Goal: Register for event/course

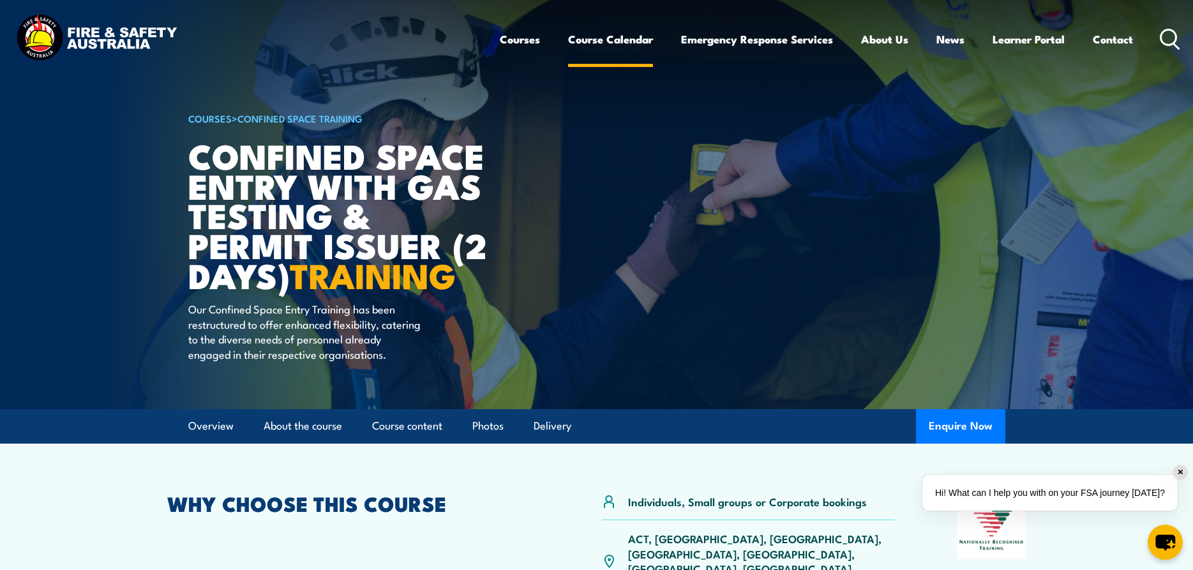
click at [628, 41] on link "Course Calendar" at bounding box center [610, 39] width 85 height 34
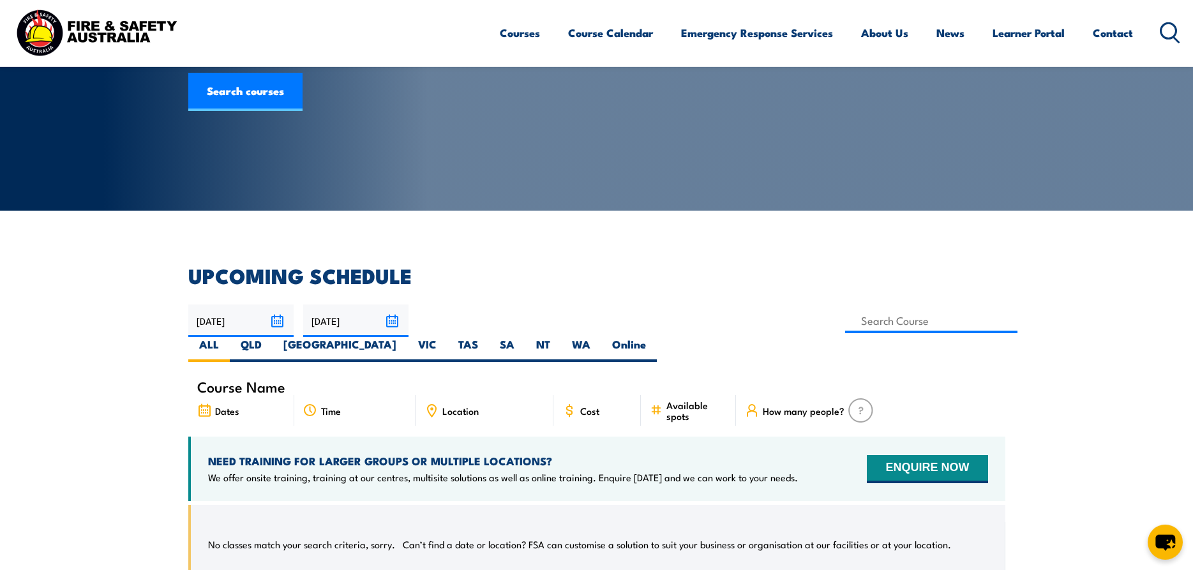
scroll to position [195, 0]
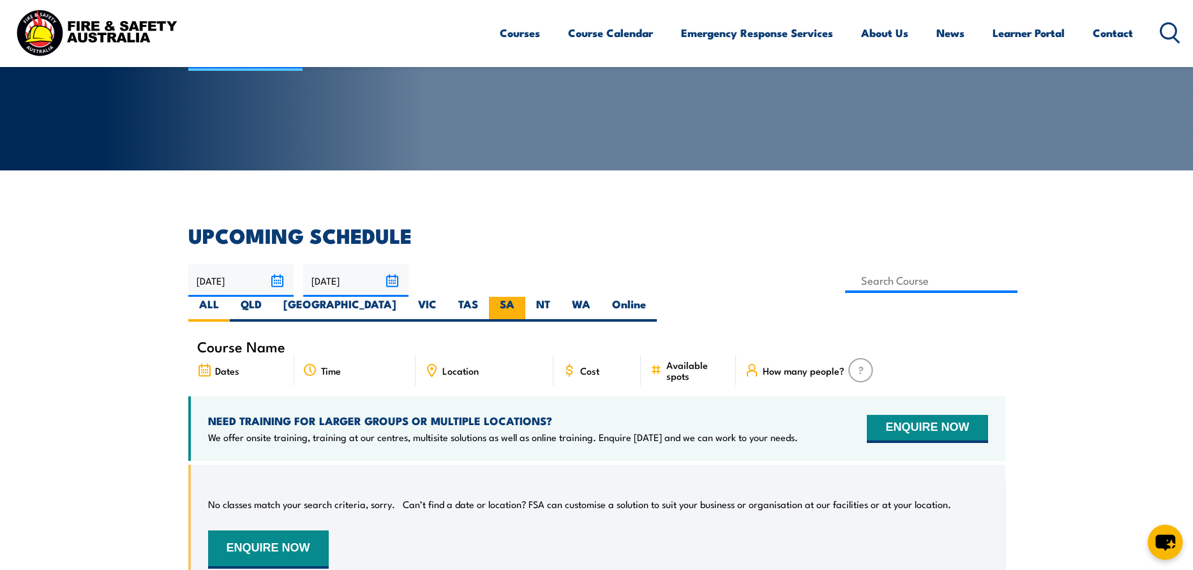
click at [525, 297] on label "SA" at bounding box center [507, 309] width 36 height 25
click at [523, 297] on input "SA" at bounding box center [518, 301] width 8 height 8
radio input "true"
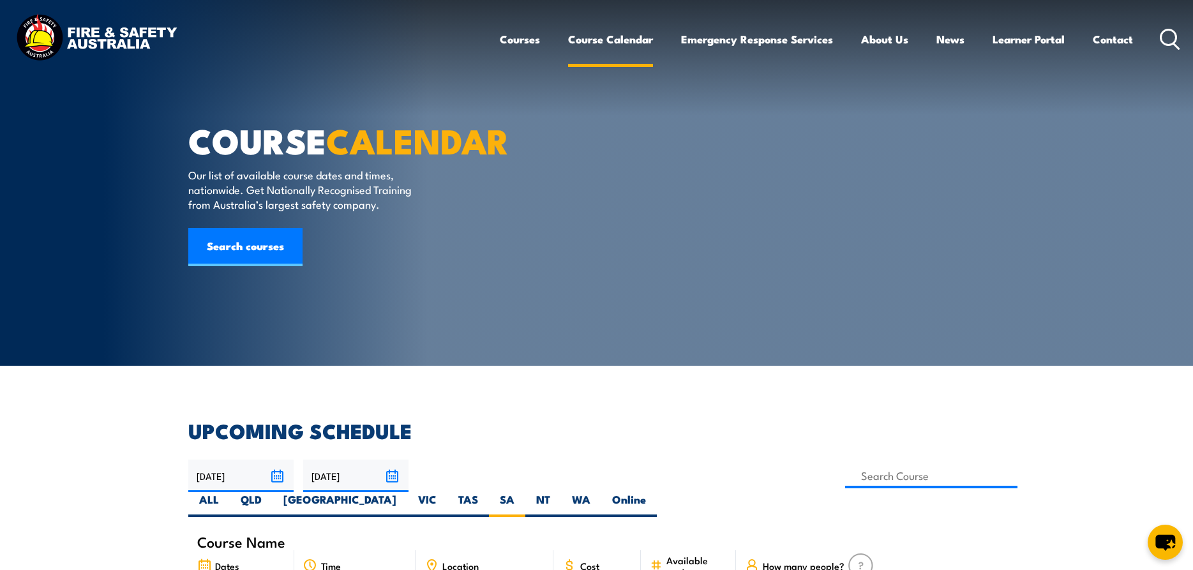
click at [623, 39] on link "Course Calendar" at bounding box center [610, 39] width 85 height 34
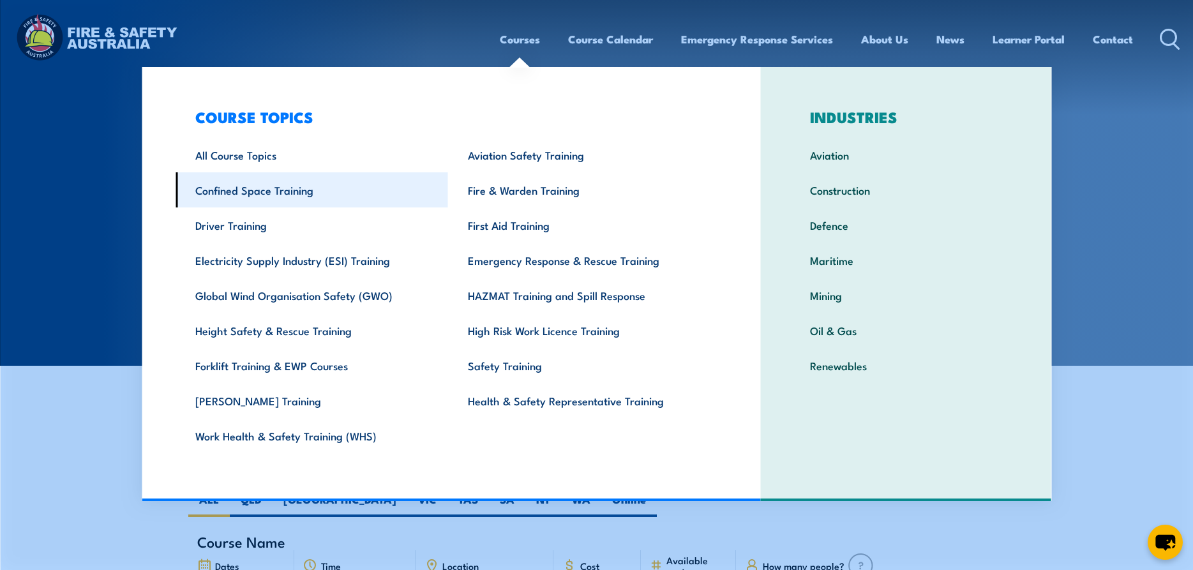
click at [290, 195] on link "Confined Space Training" at bounding box center [311, 189] width 272 height 35
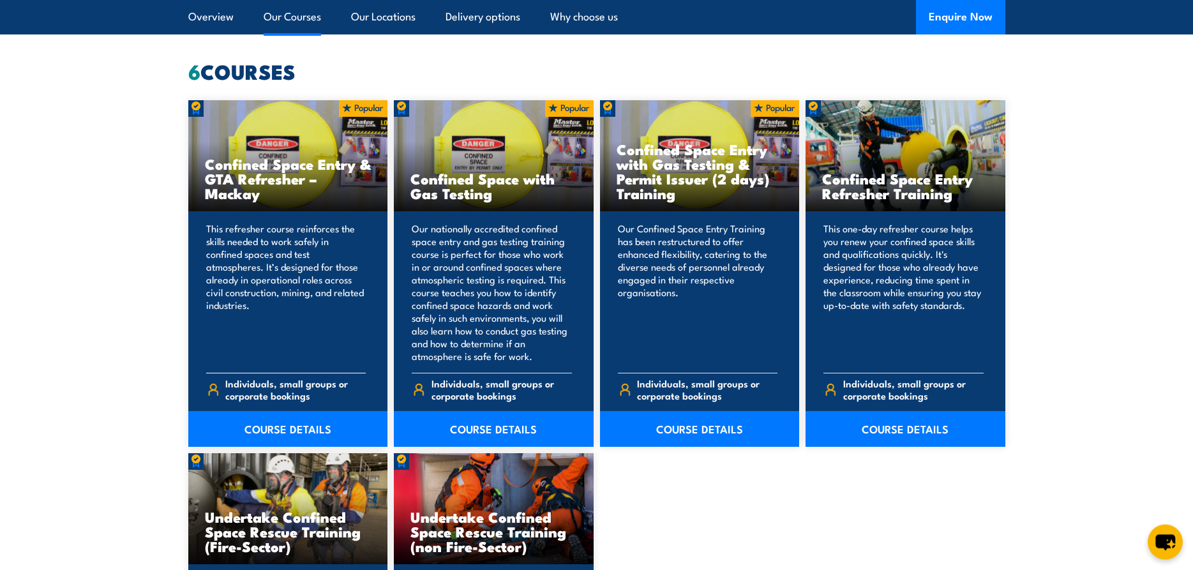
scroll to position [976, 0]
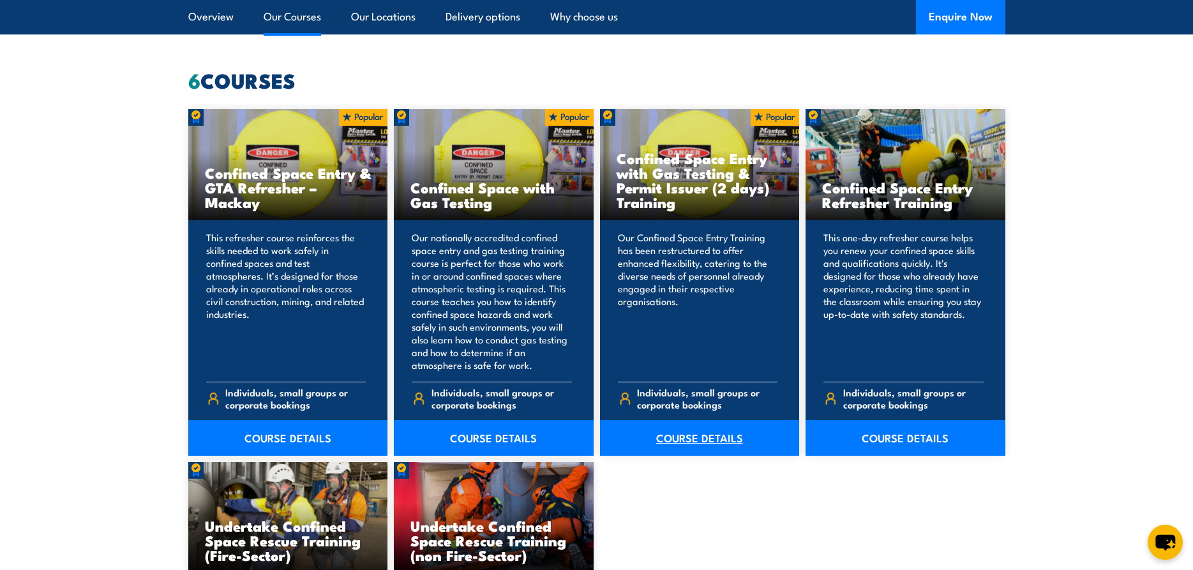
click at [693, 442] on link "COURSE DETAILS" at bounding box center [700, 438] width 200 height 36
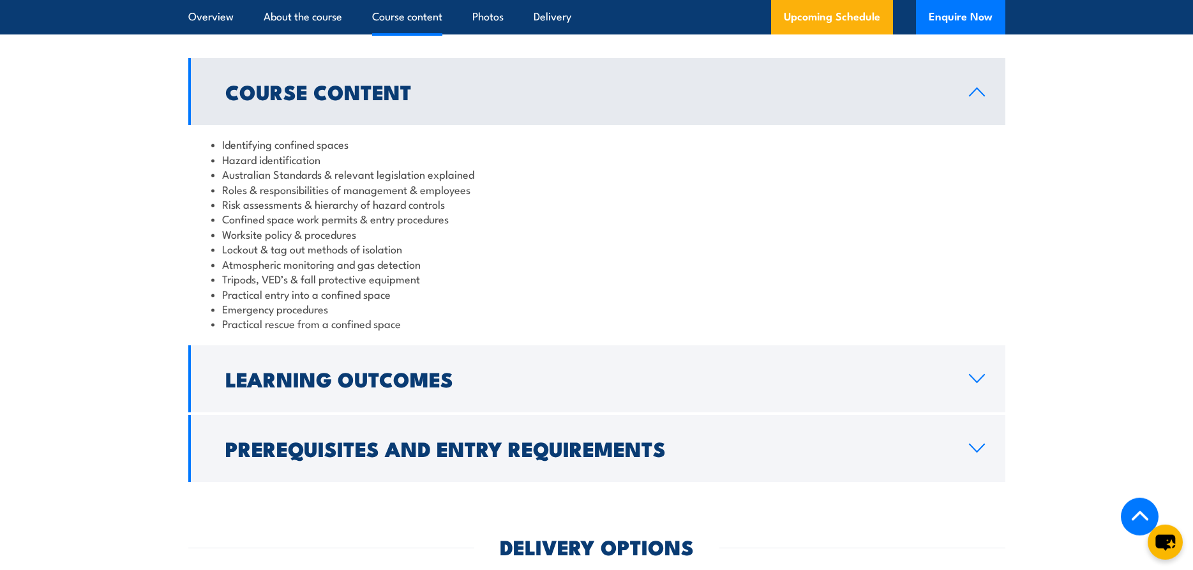
scroll to position [1367, 0]
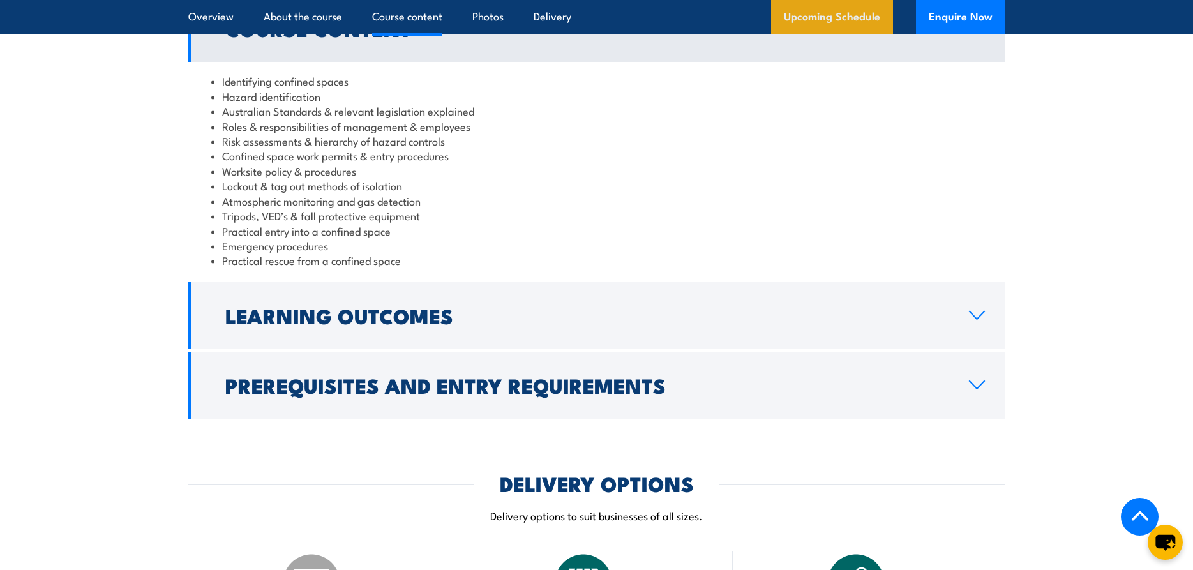
click at [837, 19] on link "Upcoming Schedule" at bounding box center [832, 17] width 122 height 34
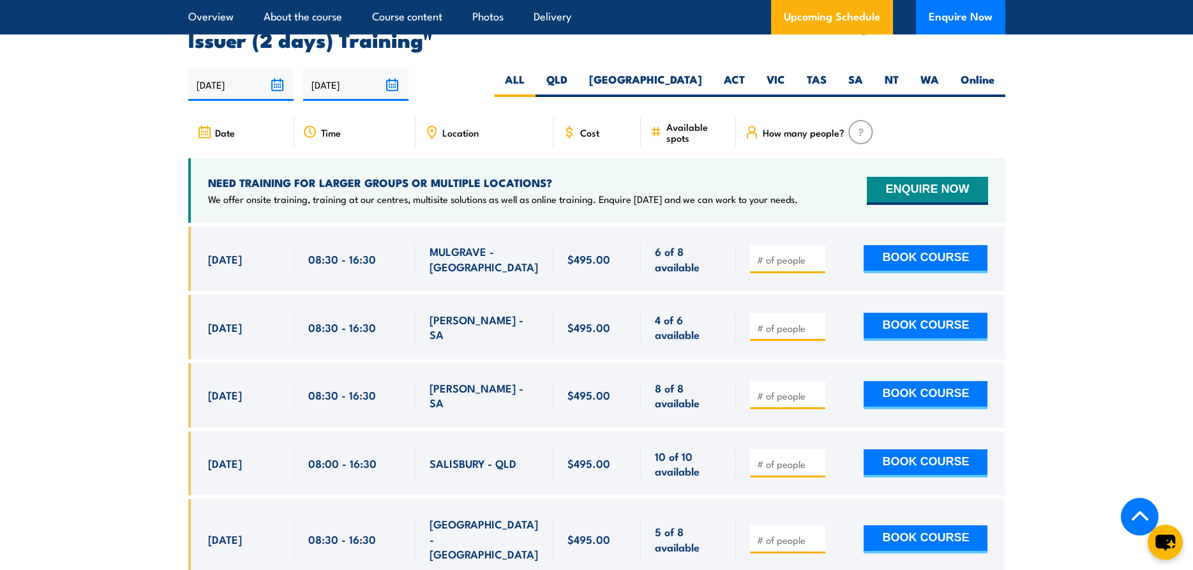
scroll to position [2347, 0]
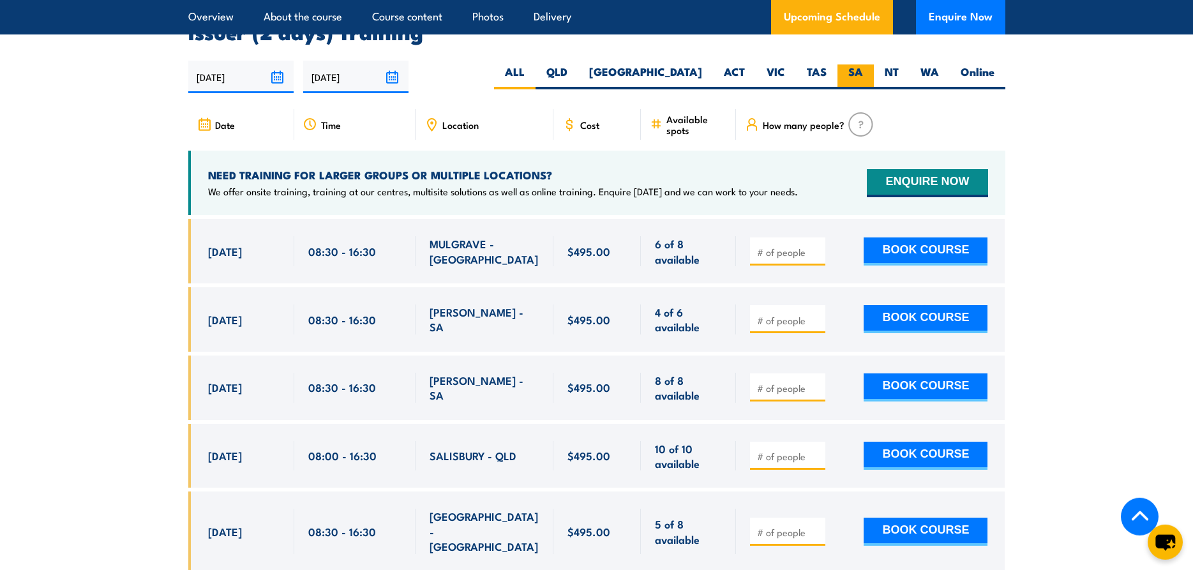
click at [853, 70] on label "SA" at bounding box center [855, 76] width 36 height 25
click at [863, 70] on input "SA" at bounding box center [867, 68] width 8 height 8
radio input "true"
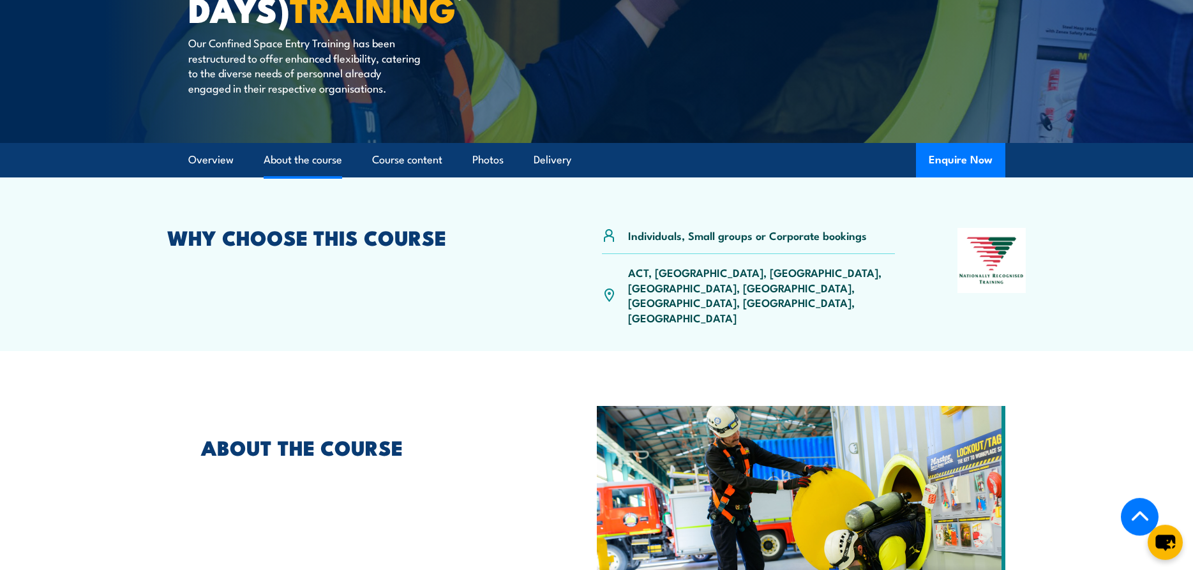
scroll to position [260, 0]
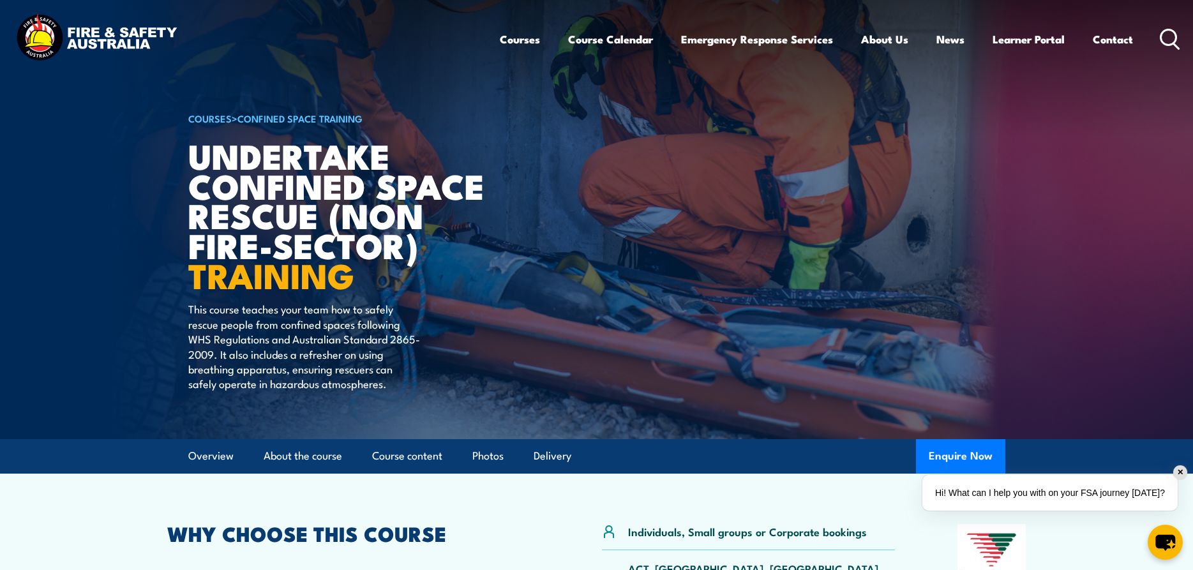
scroll to position [195, 0]
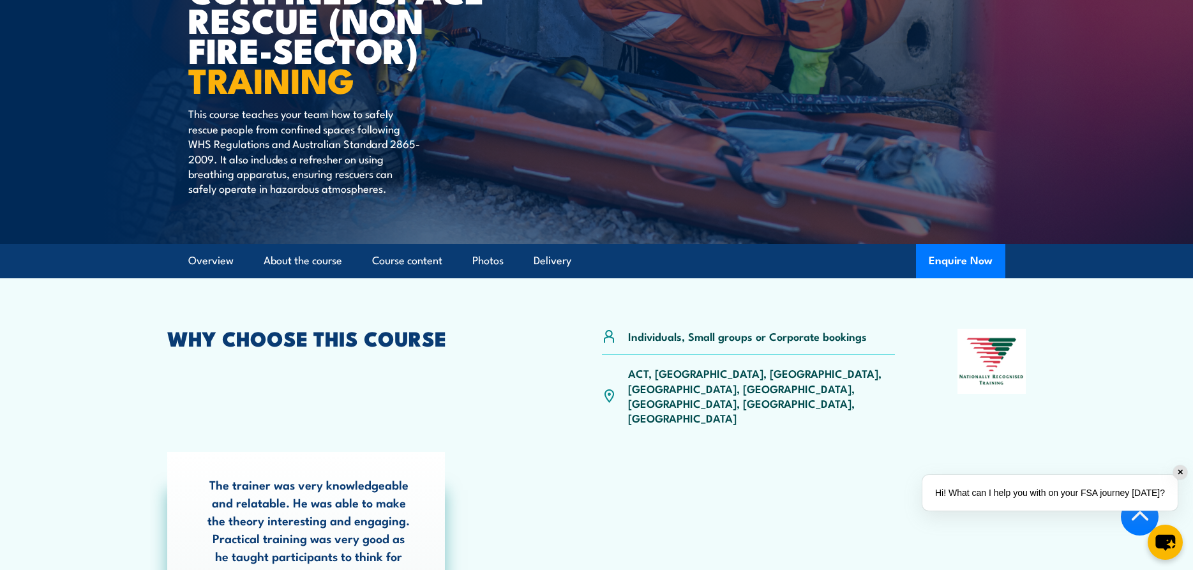
click at [735, 375] on p "ACT, [GEOGRAPHIC_DATA], [GEOGRAPHIC_DATA], [GEOGRAPHIC_DATA], [GEOGRAPHIC_DATA]…" at bounding box center [761, 396] width 267 height 60
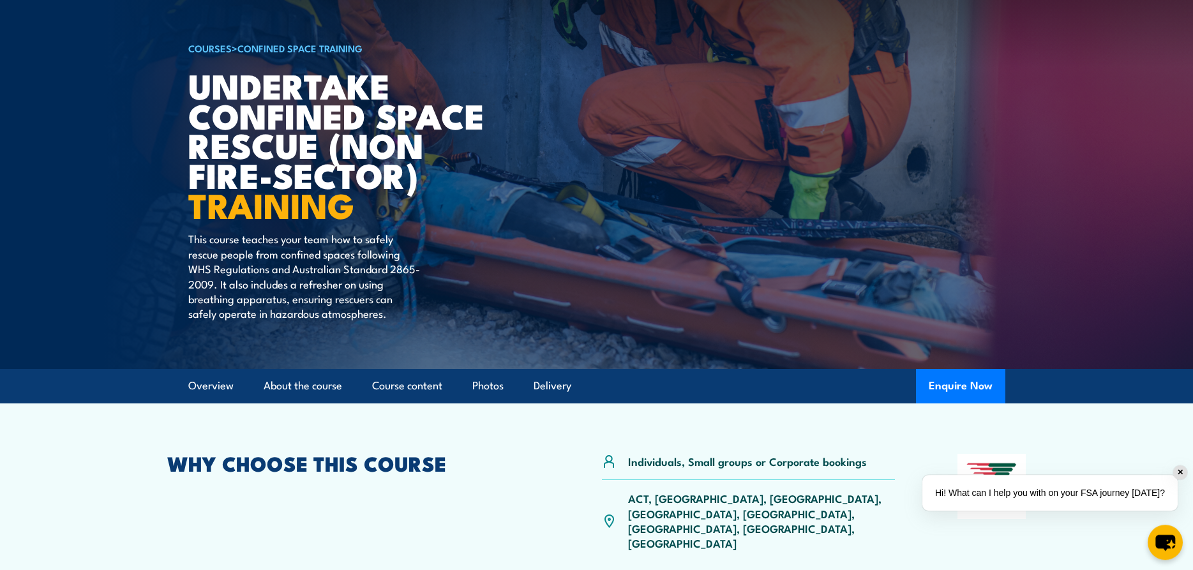
scroll to position [0, 0]
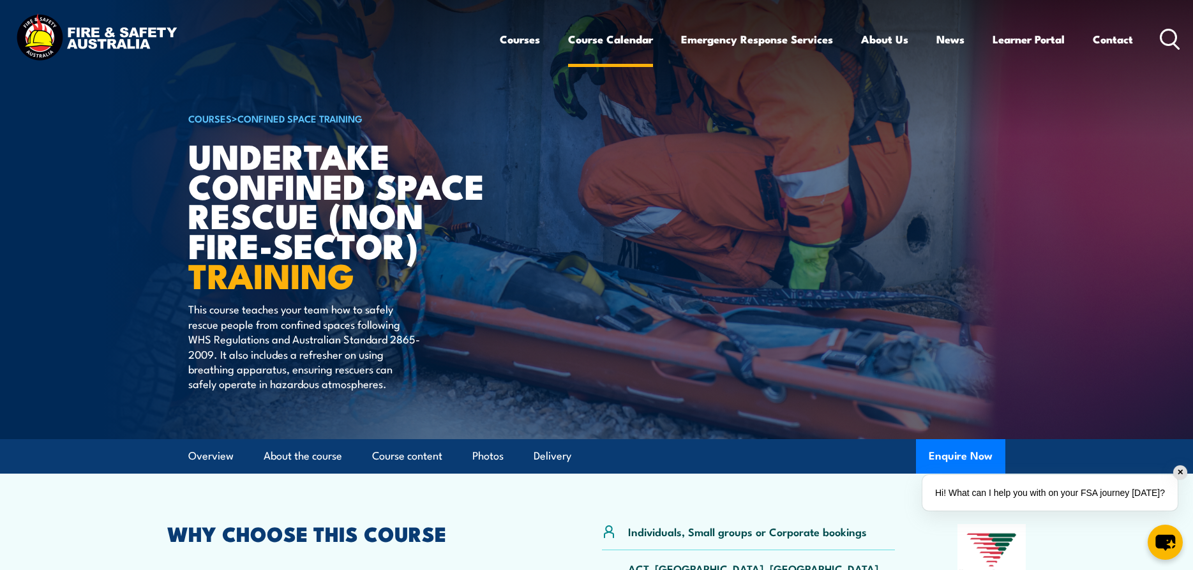
click at [620, 39] on link "Course Calendar" at bounding box center [610, 39] width 85 height 34
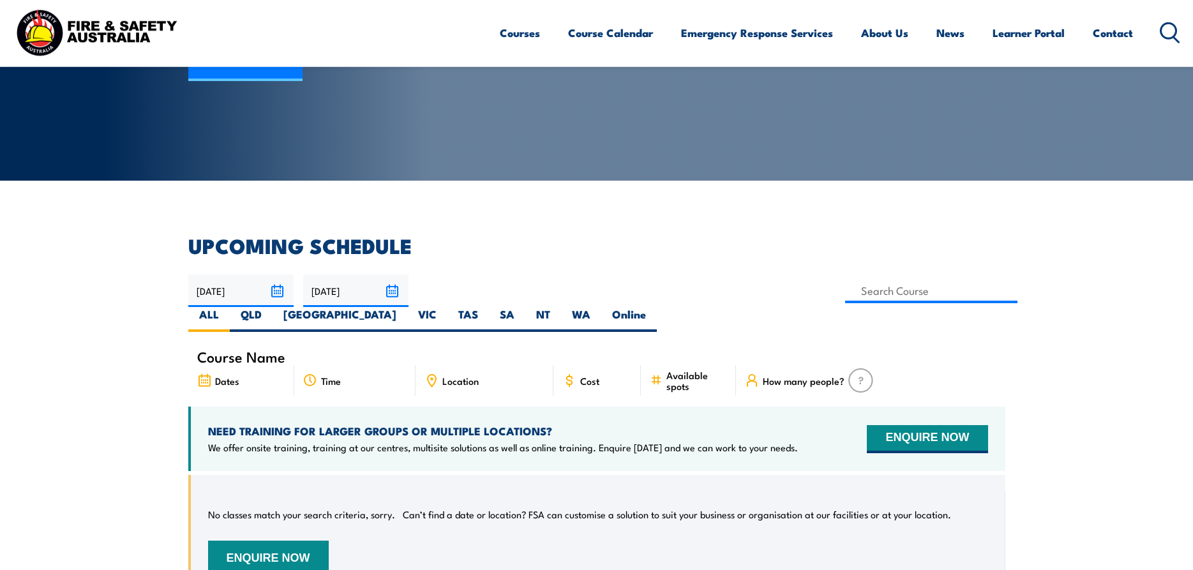
scroll to position [260, 0]
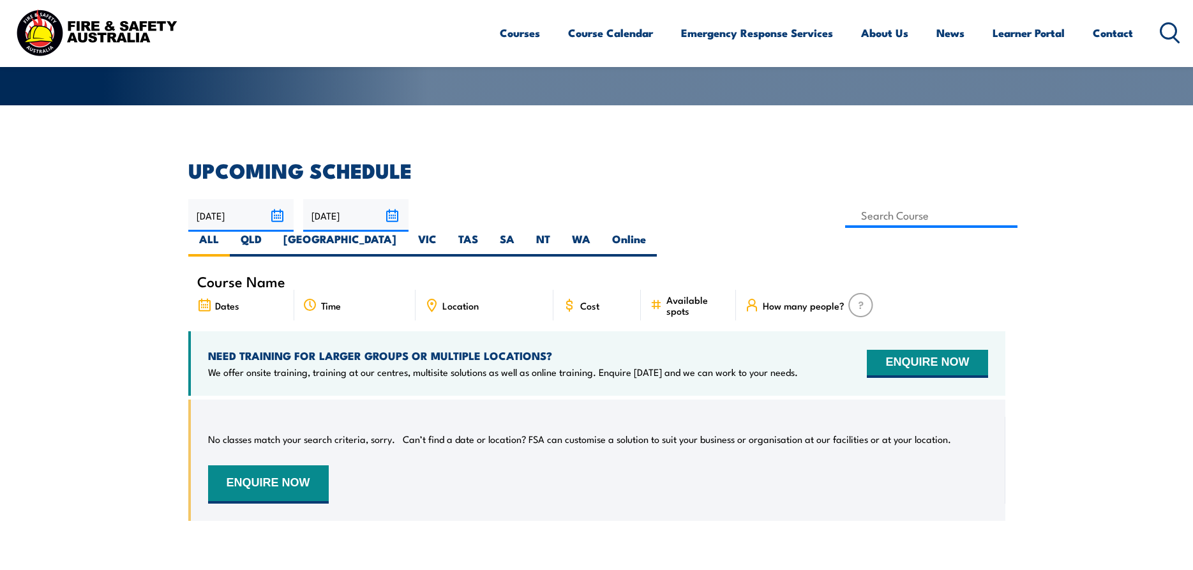
click at [389, 211] on input "01/12/2025" at bounding box center [355, 215] width 105 height 33
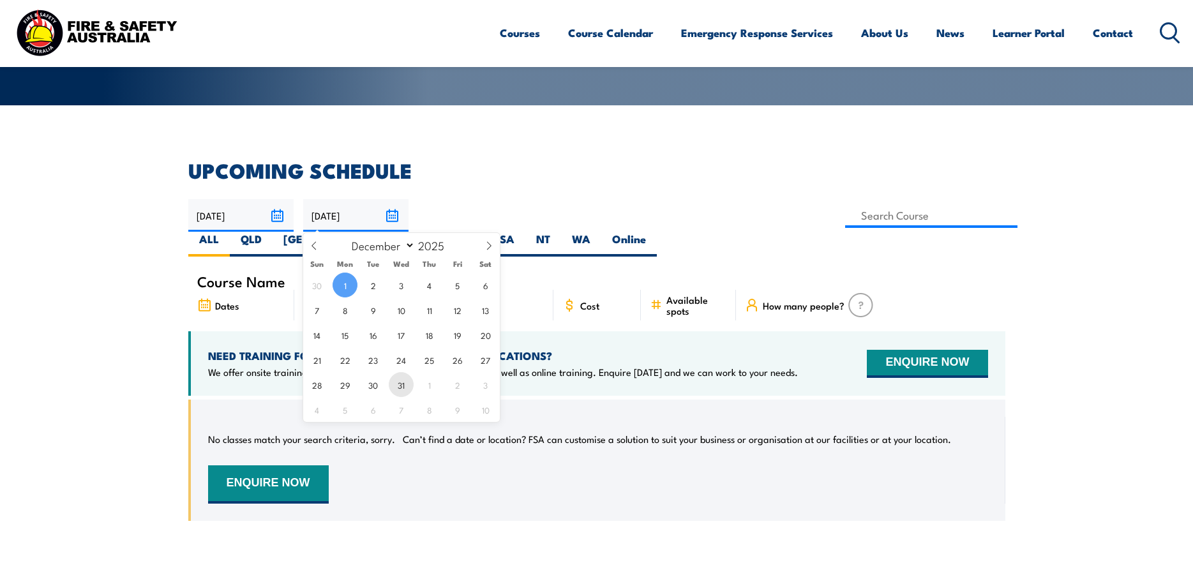
click at [398, 384] on span "31" at bounding box center [401, 384] width 25 height 25
type input "[DATE]"
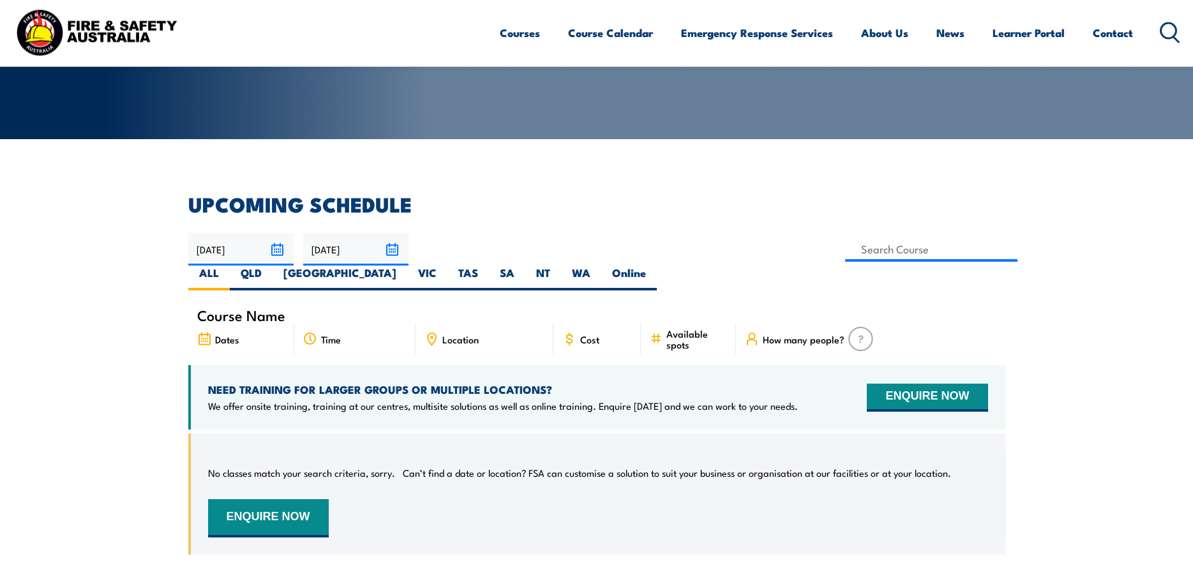
scroll to position [161, 0]
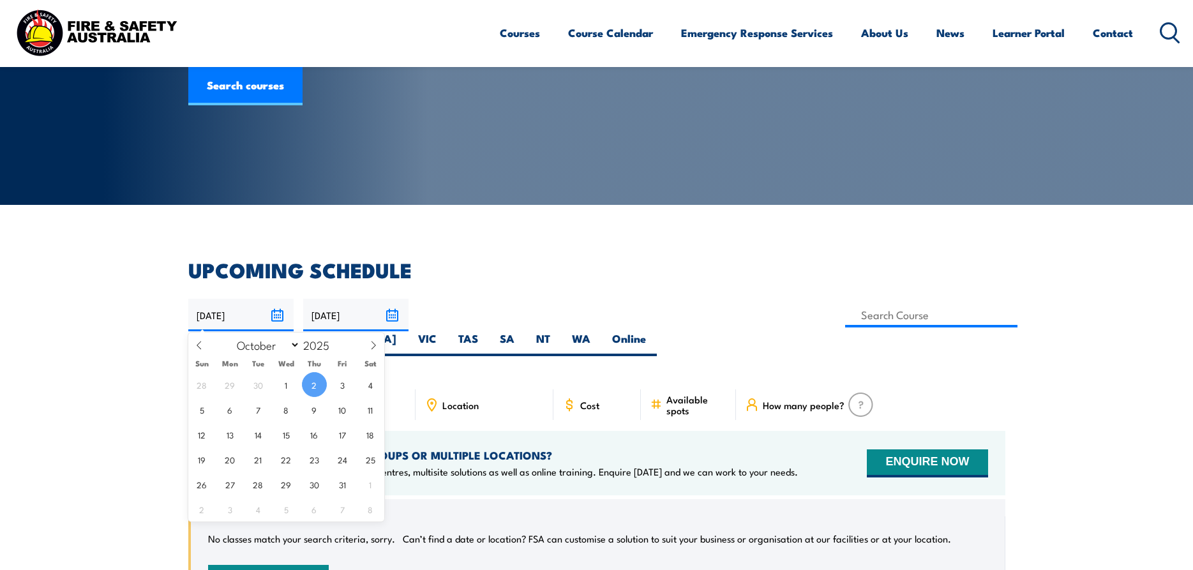
click at [277, 313] on input "02/10/2025" at bounding box center [240, 315] width 105 height 33
click at [285, 389] on span "1" at bounding box center [286, 384] width 25 height 25
type input "[DATE]"
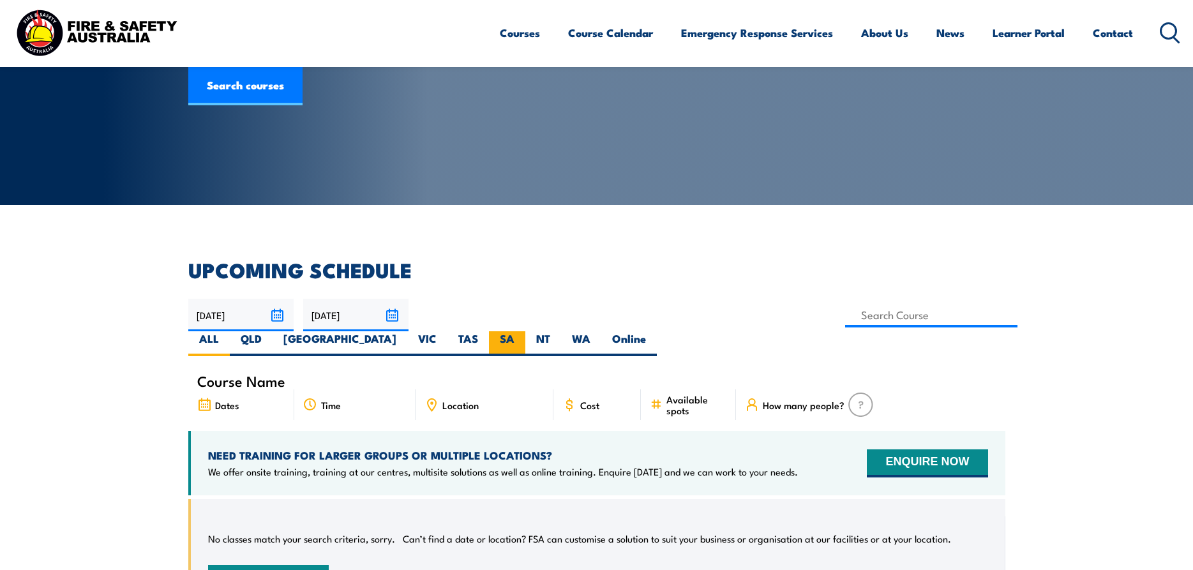
click at [525, 331] on label "SA" at bounding box center [507, 343] width 36 height 25
click at [523, 331] on input "SA" at bounding box center [518, 335] width 8 height 8
radio input "true"
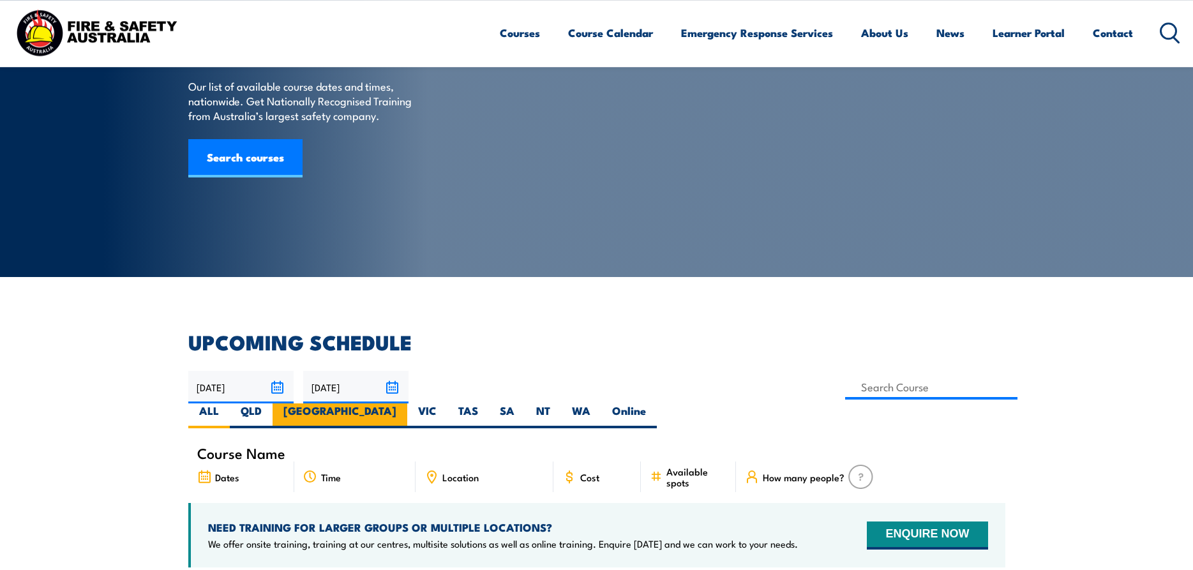
scroll to position [31, 0]
